Goal: Task Accomplishment & Management: Manage account settings

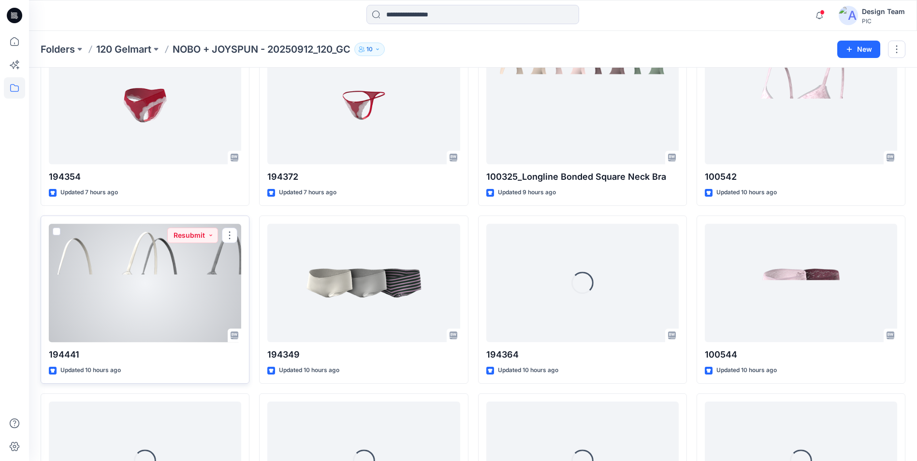
scroll to position [266, 0]
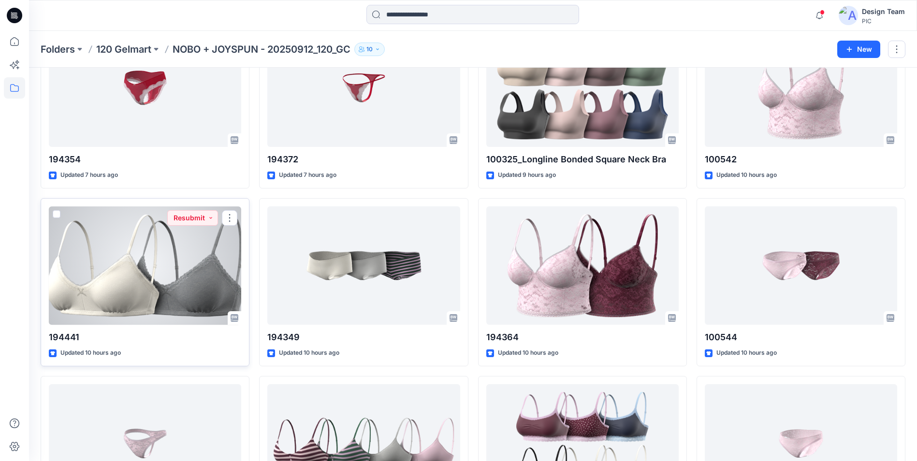
click at [176, 310] on div at bounding box center [145, 265] width 192 height 118
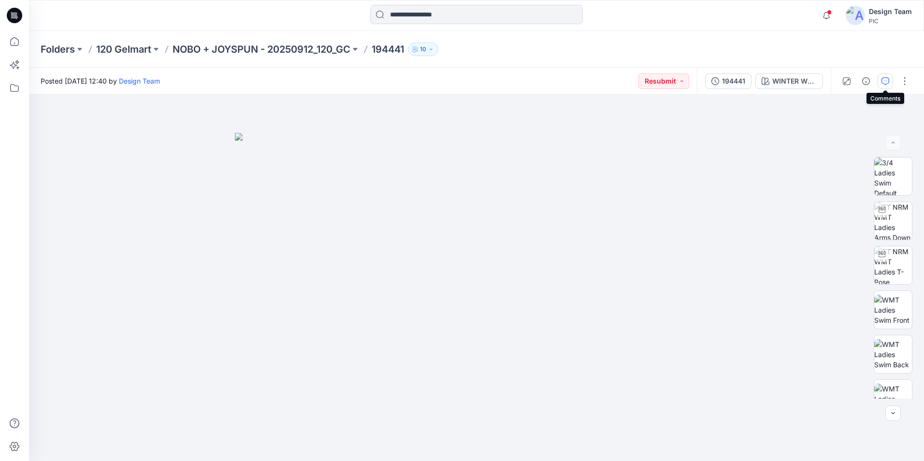
click at [888, 85] on button "button" at bounding box center [885, 80] width 15 height 15
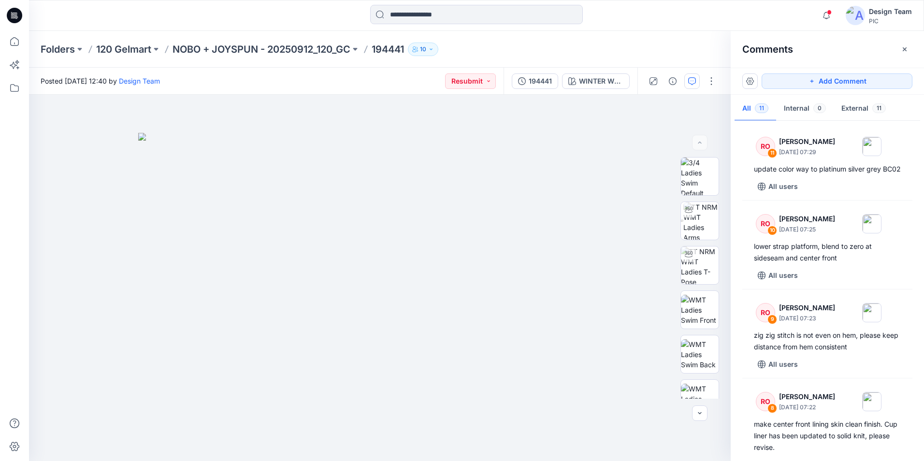
click at [14, 17] on icon at bounding box center [14, 15] width 15 height 15
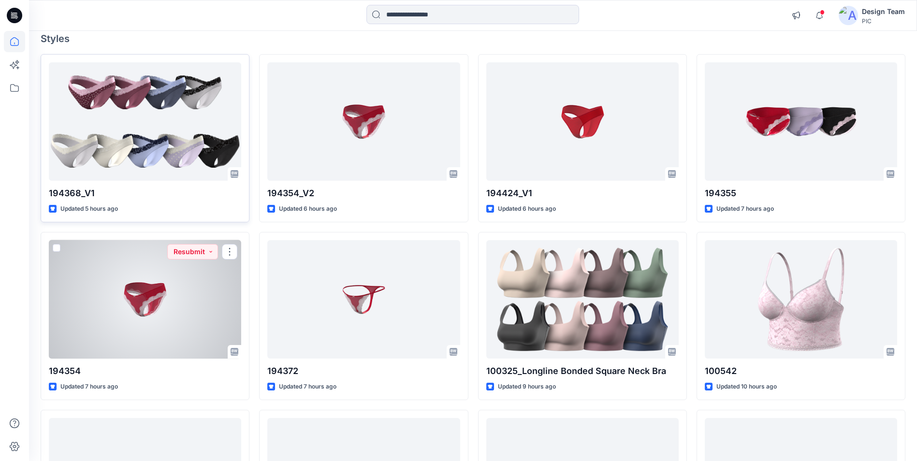
scroll to position [48, 0]
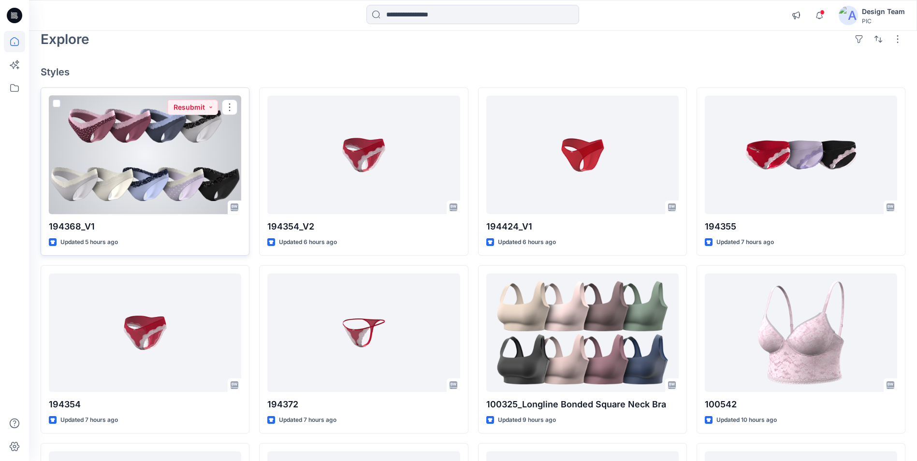
click at [144, 183] on div at bounding box center [145, 155] width 192 height 118
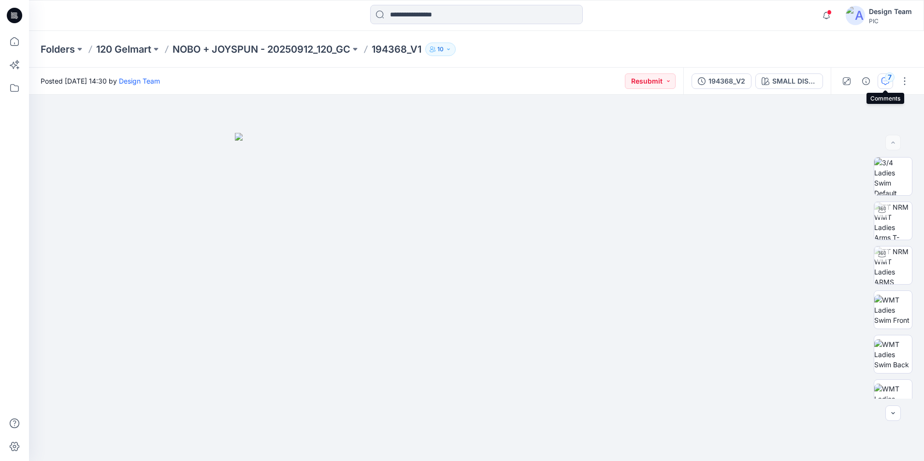
click at [888, 83] on icon "button" at bounding box center [886, 81] width 8 height 8
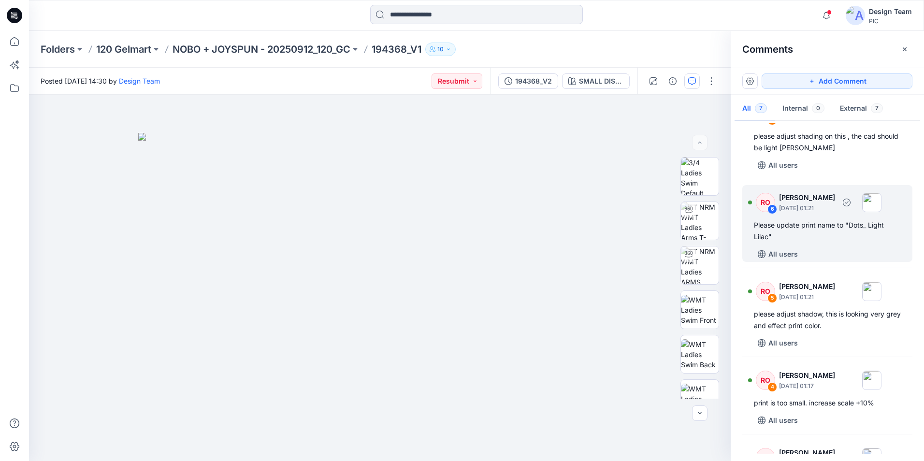
scroll to position [48, 0]
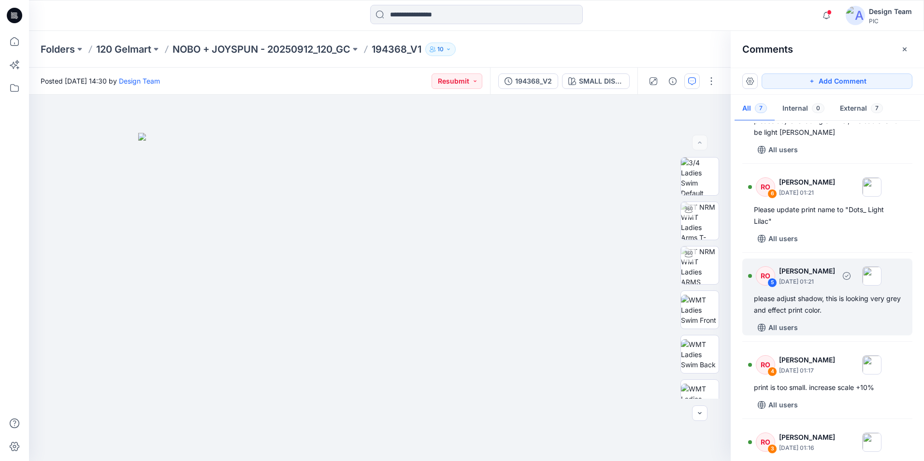
click at [857, 317] on div "RO 5 [PERSON_NAME] [DATE] 01:21 please adjust shadow, this is looking very grey…" at bounding box center [827, 297] width 170 height 77
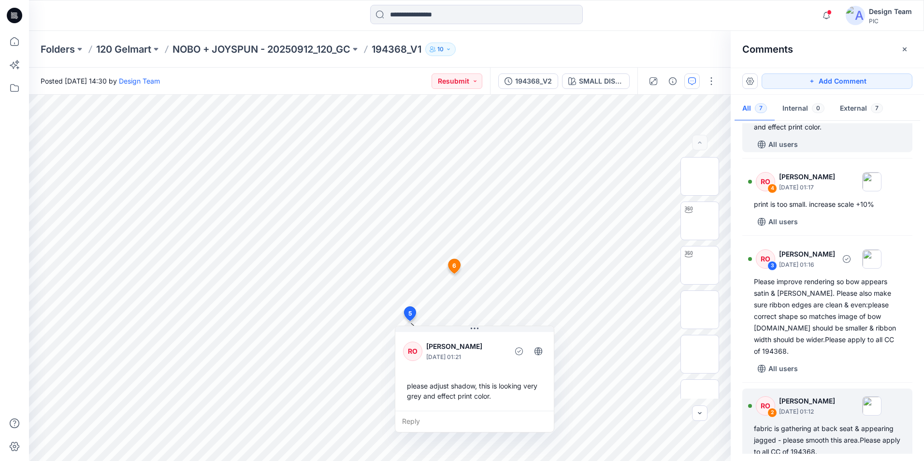
scroll to position [290, 0]
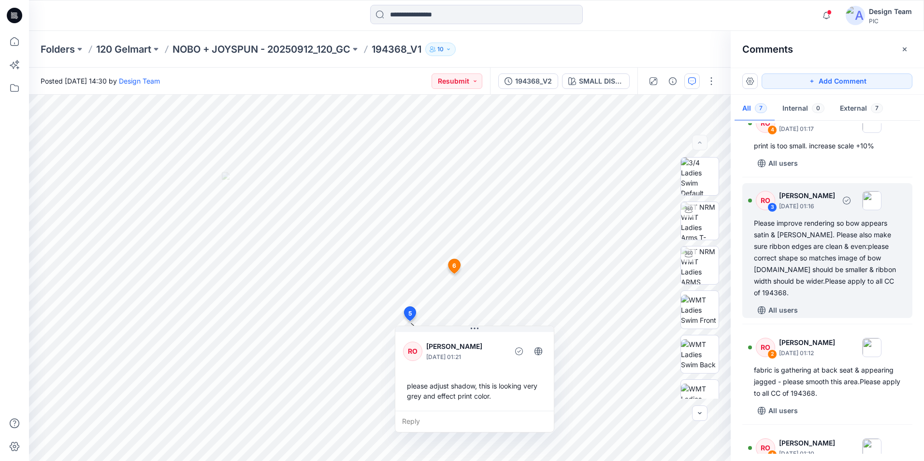
click at [836, 289] on div "RO 3 [PERSON_NAME] [DATE] 01:16 Please improve rendering so bow appears satin &…" at bounding box center [827, 250] width 170 height 135
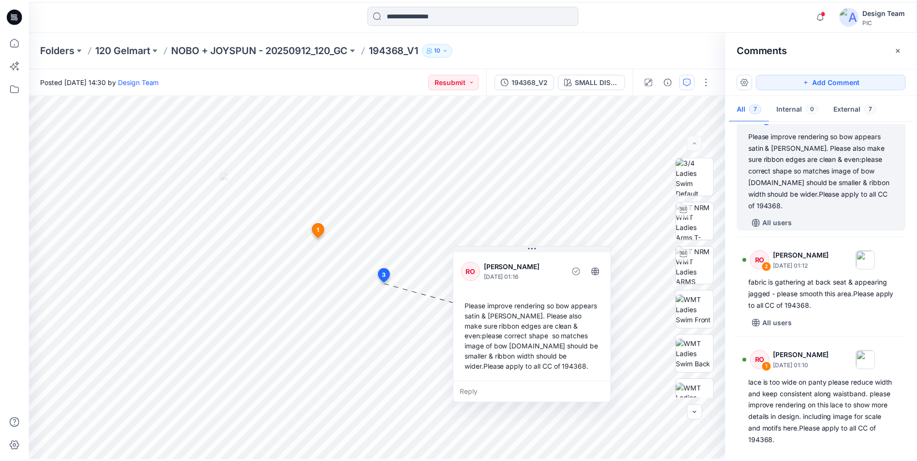
scroll to position [384, 0]
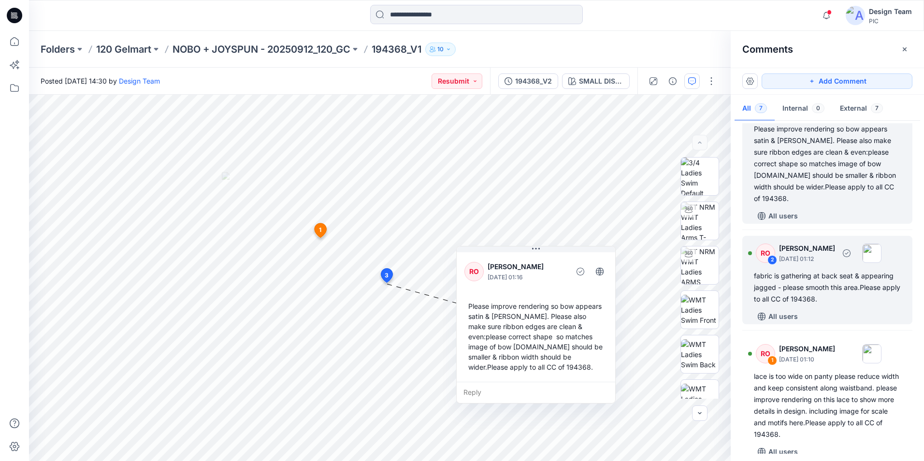
click at [867, 279] on div "fabric is gathering at back seat & appearing jagged - please smooth this area.P…" at bounding box center [827, 287] width 147 height 35
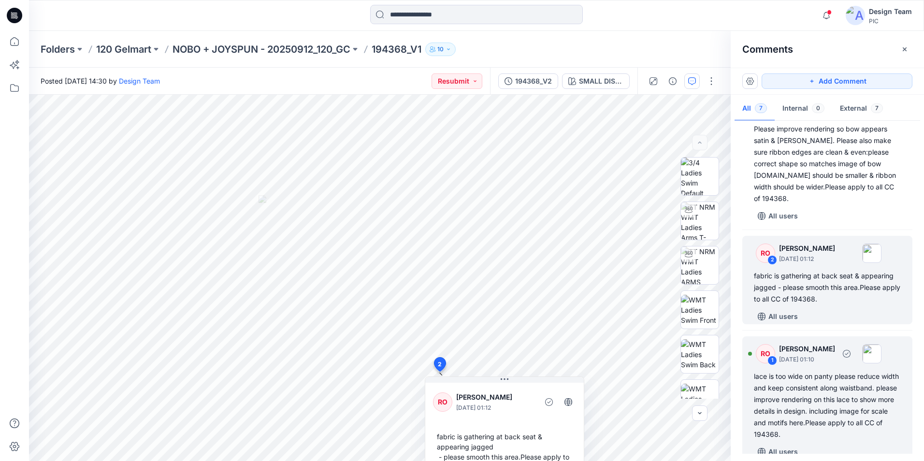
click at [854, 444] on div "All users" at bounding box center [833, 451] width 159 height 15
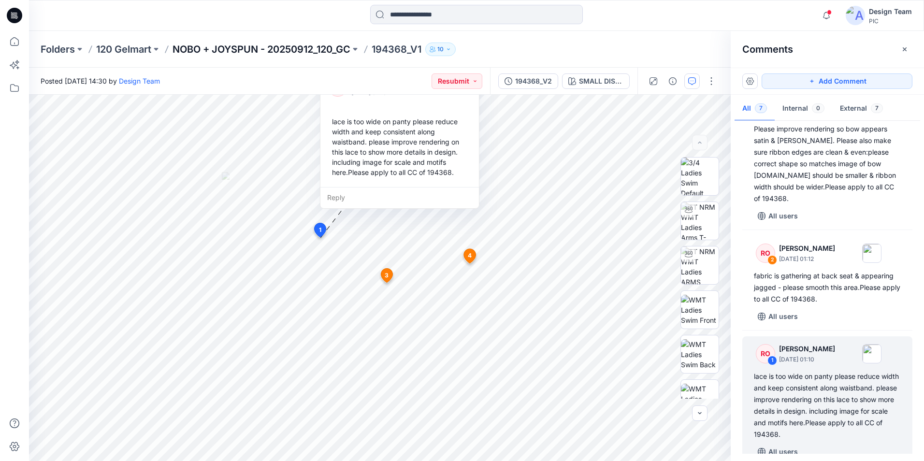
click at [280, 47] on p "NOBO + JOYSPUN - 20250912_120_GC" at bounding box center [262, 50] width 178 height 14
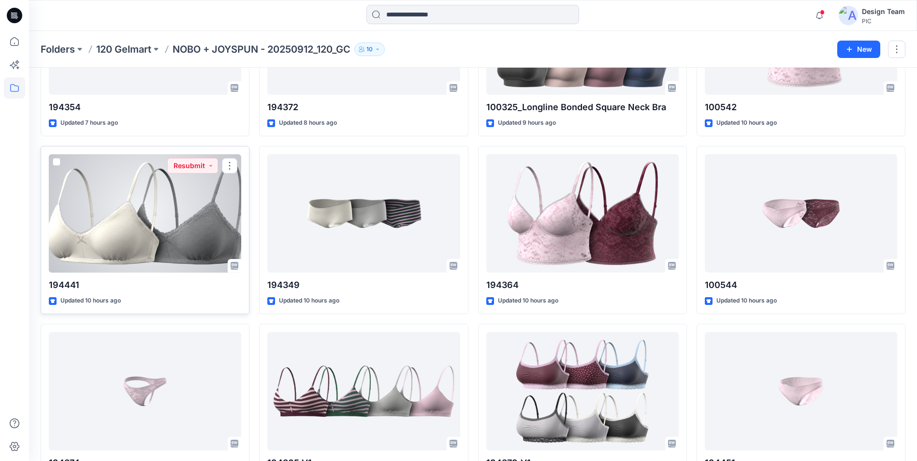
scroll to position [435, 0]
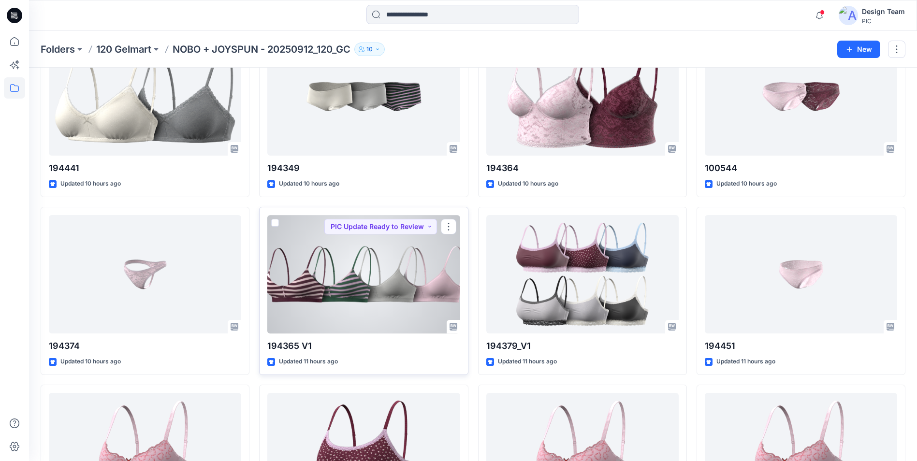
click at [397, 324] on div at bounding box center [363, 274] width 192 height 118
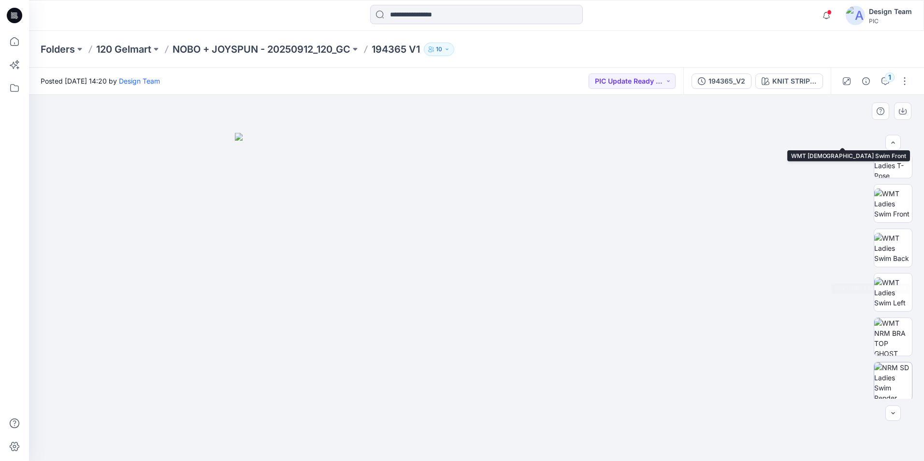
scroll to position [193, 0]
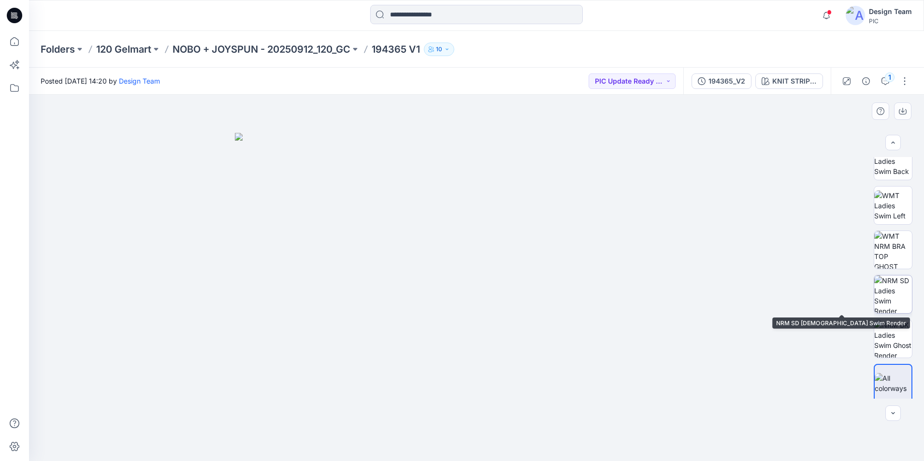
click at [895, 304] on img at bounding box center [893, 294] width 38 height 38
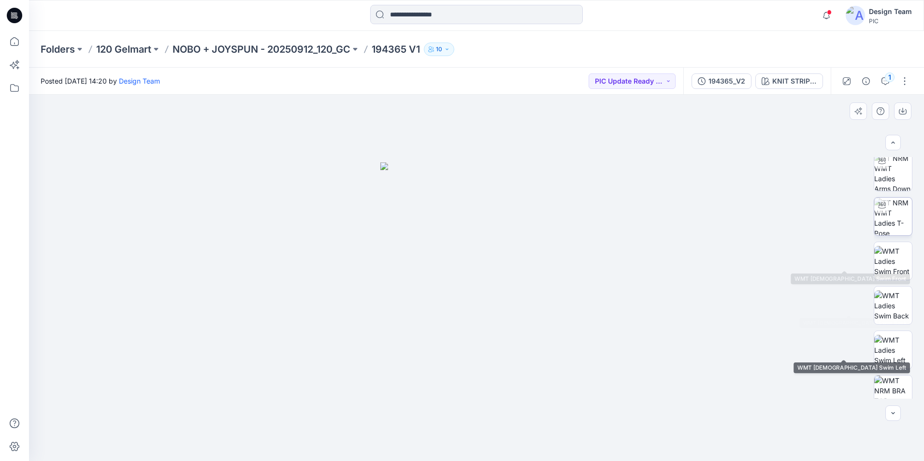
scroll to position [48, 0]
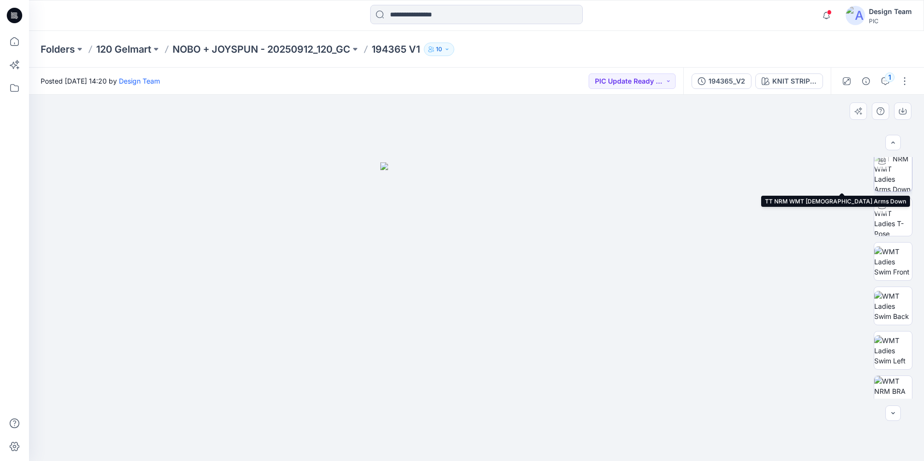
click at [894, 181] on img at bounding box center [893, 173] width 38 height 38
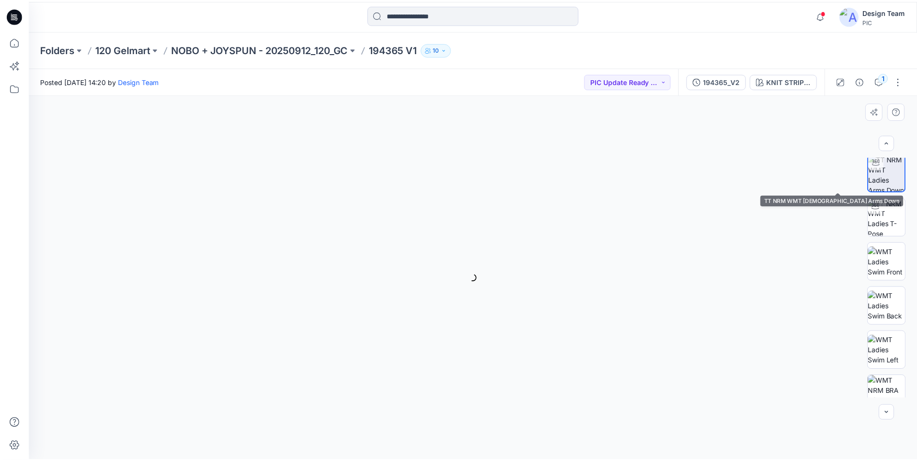
scroll to position [49, 0]
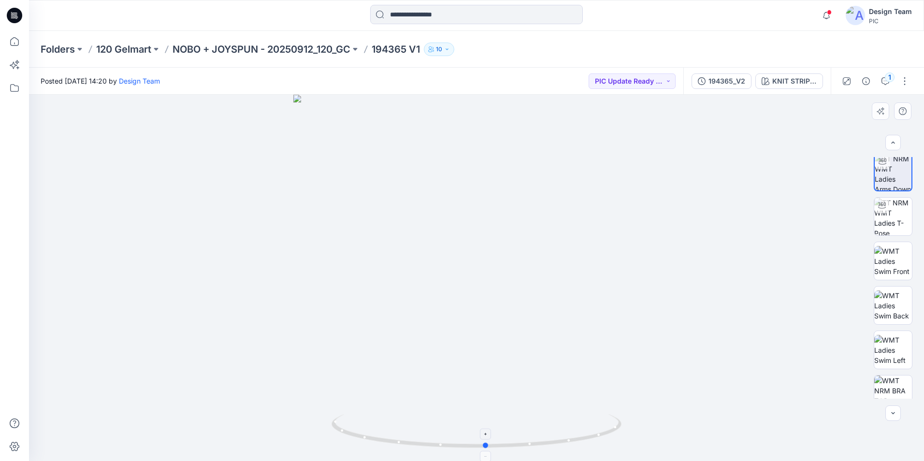
drag, startPoint x: 478, startPoint y: 449, endPoint x: 488, endPoint y: 455, distance: 11.5
click at [488, 445] on icon at bounding box center [478, 432] width 292 height 36
click at [241, 40] on div "Folders 120 Gelmart NOBO + JOYSPUN - 20250912_120_GC 194365 V1 10" at bounding box center [476, 49] width 895 height 37
click at [122, 49] on p "120 Gelmart" at bounding box center [123, 50] width 55 height 14
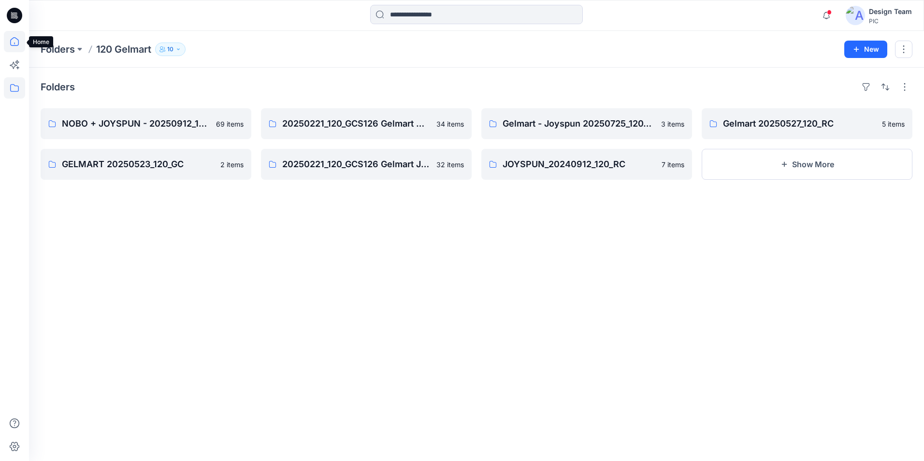
click at [20, 34] on icon at bounding box center [14, 41] width 21 height 21
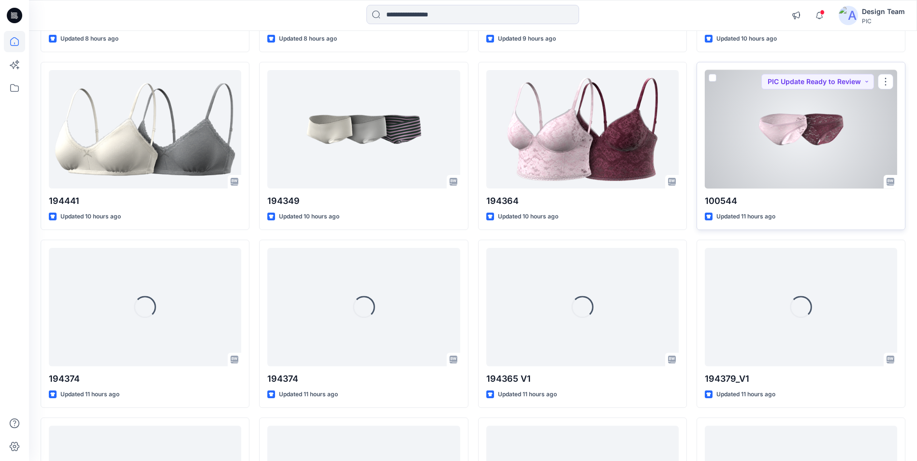
scroll to position [435, 0]
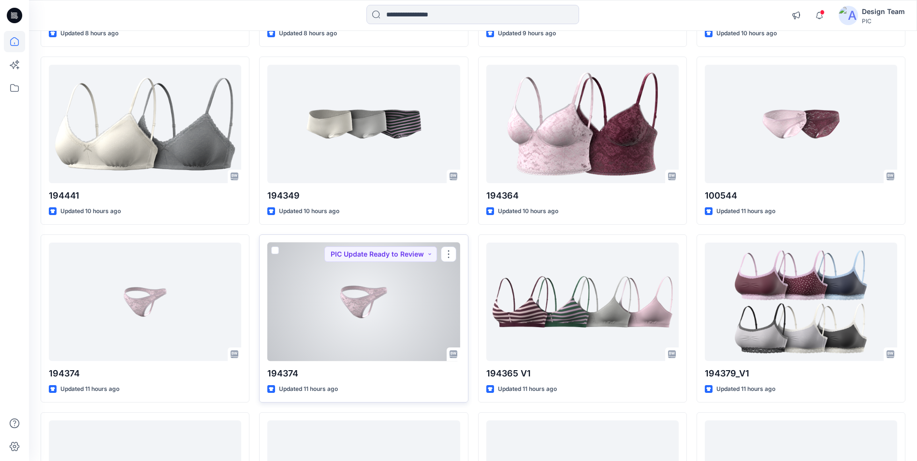
click at [321, 291] on div at bounding box center [363, 302] width 192 height 118
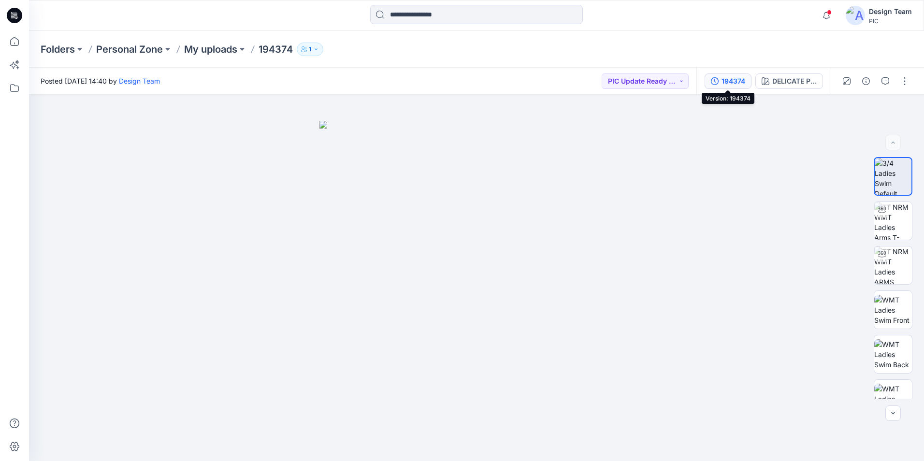
click at [732, 84] on div "194374" at bounding box center [734, 81] width 24 height 11
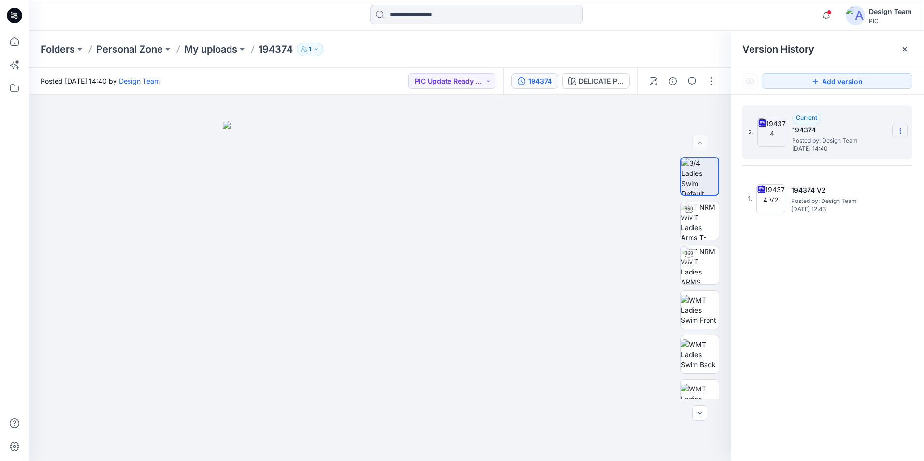
click at [901, 132] on icon at bounding box center [900, 131] width 8 height 8
click at [836, 212] on span "Delete Version" at bounding box center [833, 212] width 45 height 12
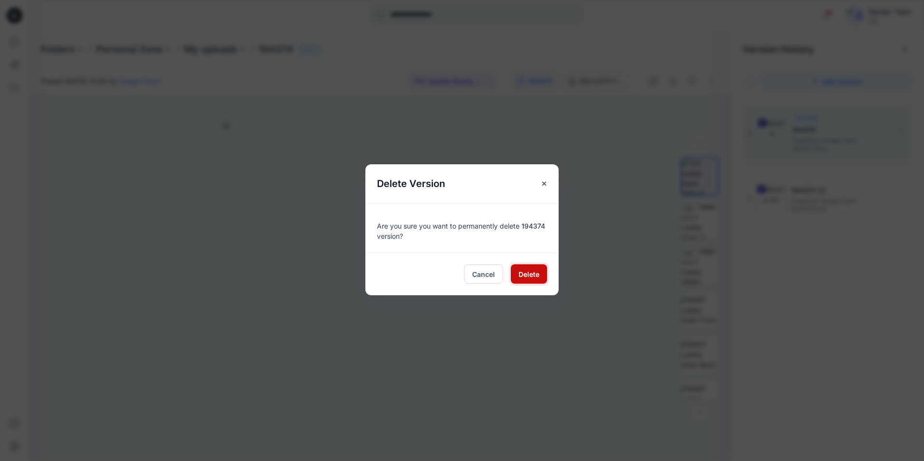
click at [524, 279] on span "Delete" at bounding box center [529, 274] width 21 height 10
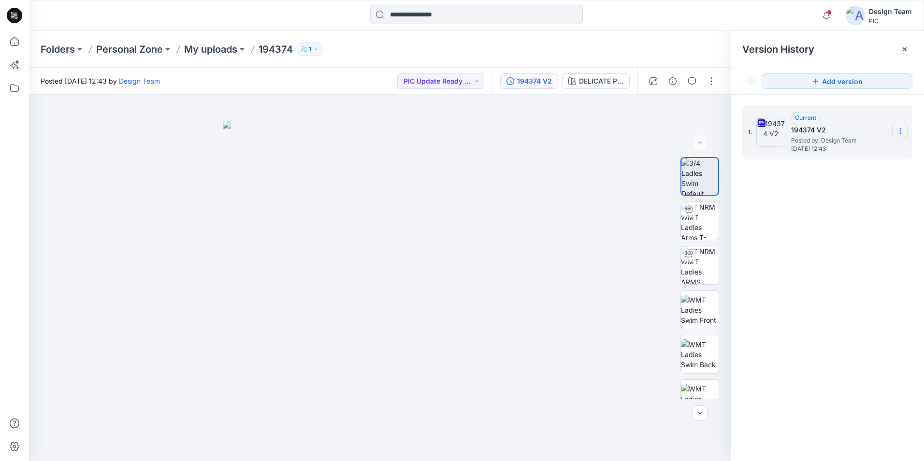
click at [901, 133] on icon at bounding box center [900, 131] width 8 height 8
click at [815, 228] on div "1. Current 194374 V2 Posted by: Design Team [DATE] 12:43 Download Source BW Fil…" at bounding box center [827, 285] width 193 height 380
click at [712, 81] on button "button" at bounding box center [711, 80] width 15 height 15
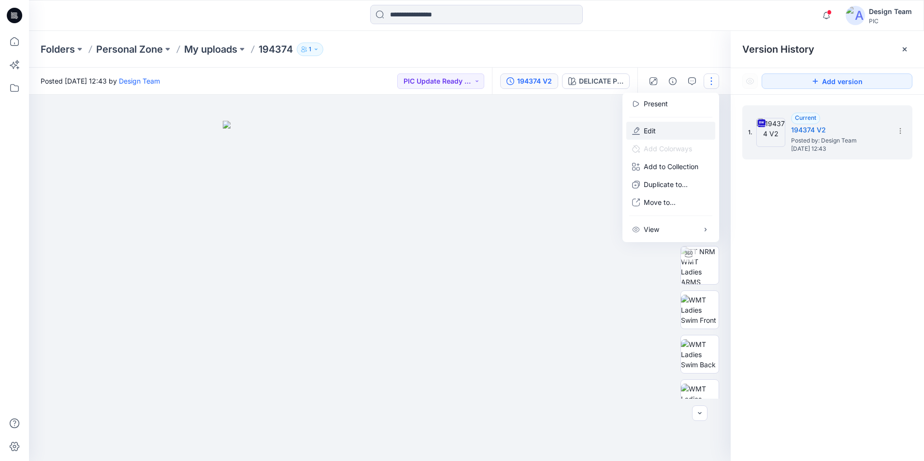
click at [693, 128] on button "Edit" at bounding box center [670, 131] width 89 height 18
